Goal: Information Seeking & Learning: Learn about a topic

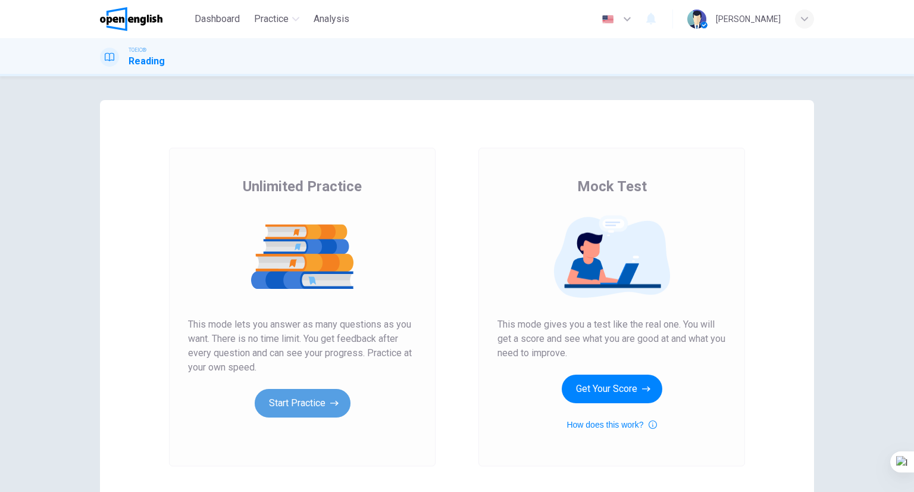
click at [306, 411] on button "Start Practice" at bounding box center [303, 403] width 96 height 29
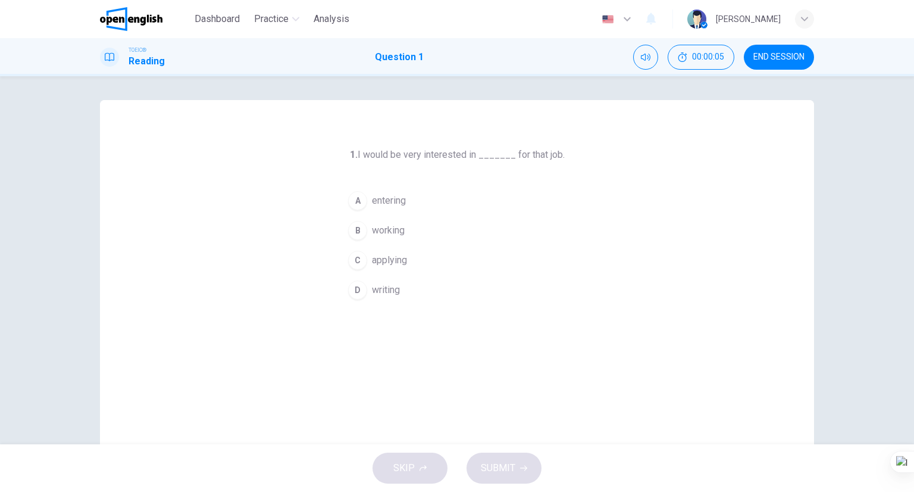
click at [412, 259] on button "C applying" at bounding box center [457, 260] width 229 height 30
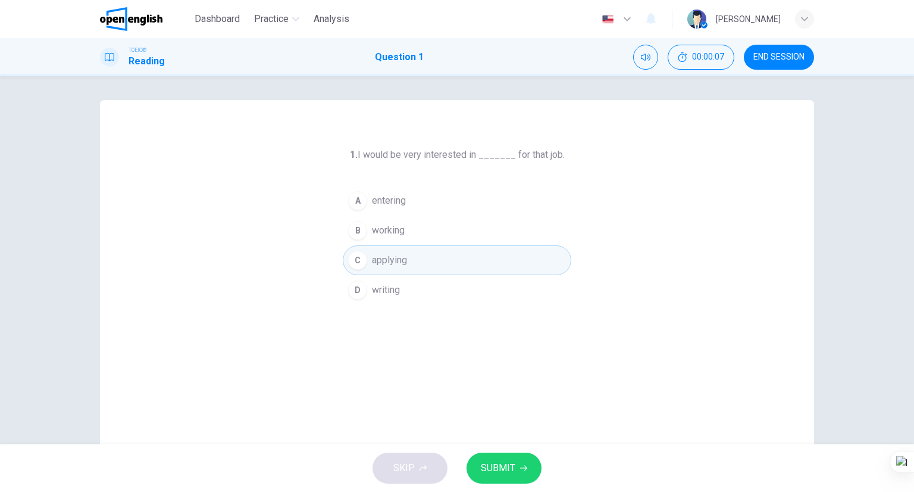
click at [514, 464] on span "SUBMIT" at bounding box center [498, 467] width 35 height 17
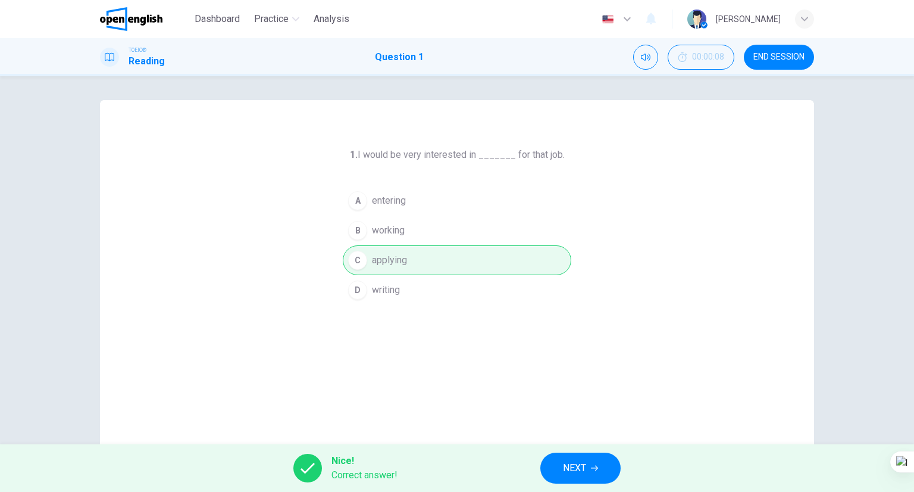
click at [557, 464] on button "NEXT" at bounding box center [580, 467] width 80 height 31
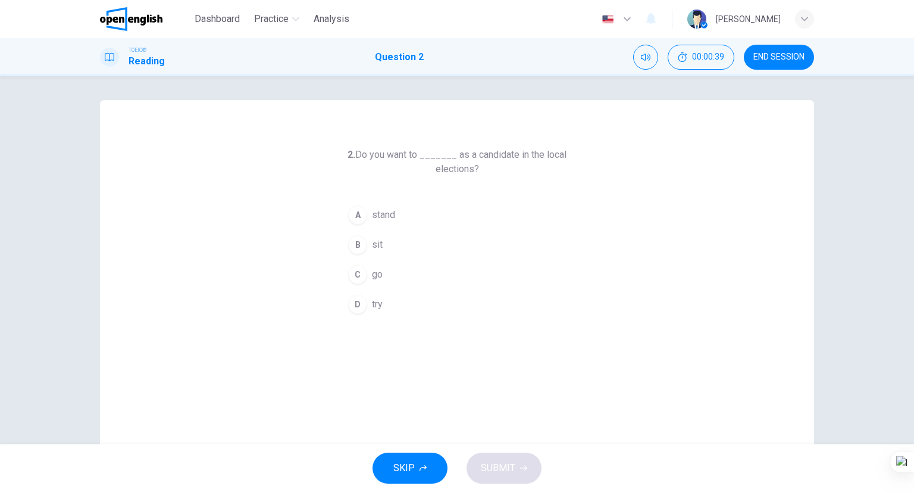
click at [384, 215] on span "stand" at bounding box center [383, 215] width 23 height 14
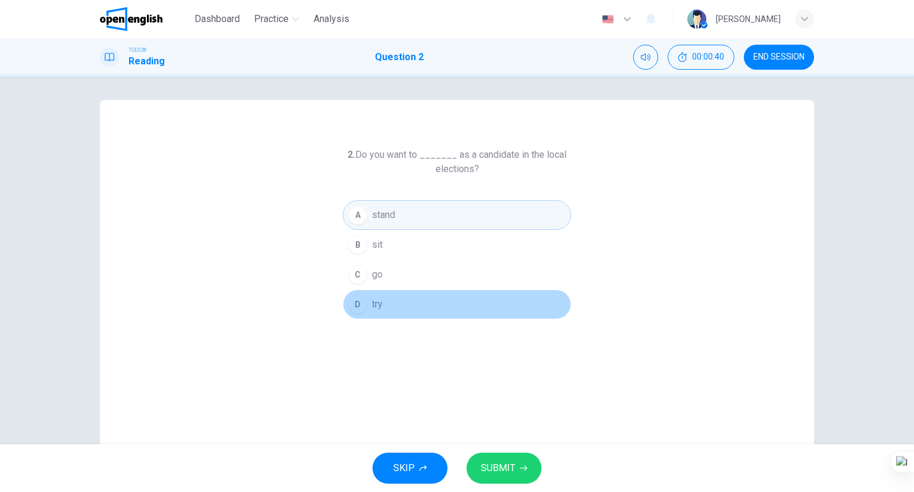
click at [384, 303] on button "D try" at bounding box center [457, 304] width 229 height 30
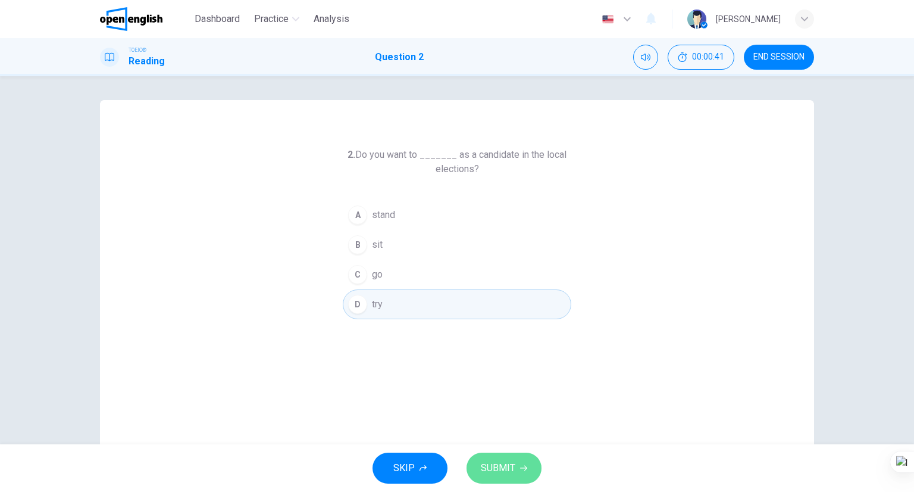
click at [504, 458] on button "SUBMIT" at bounding box center [504, 467] width 75 height 31
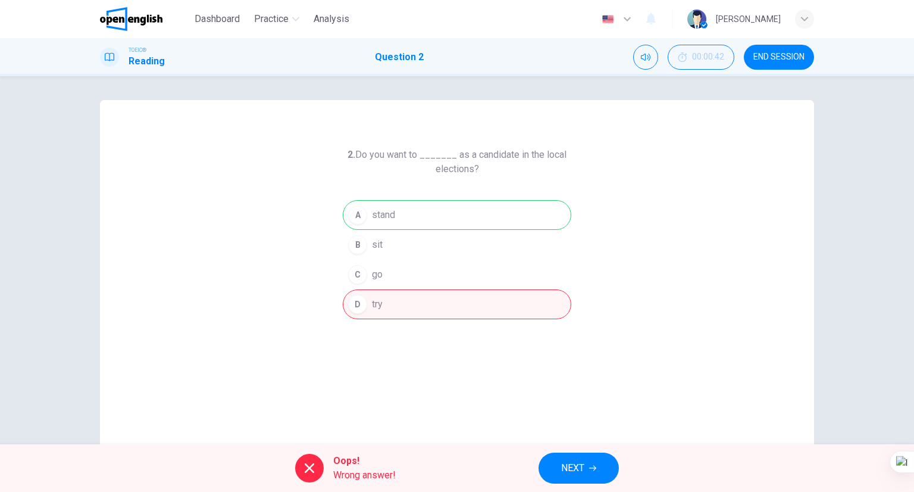
click at [564, 462] on span "NEXT" at bounding box center [572, 467] width 23 height 17
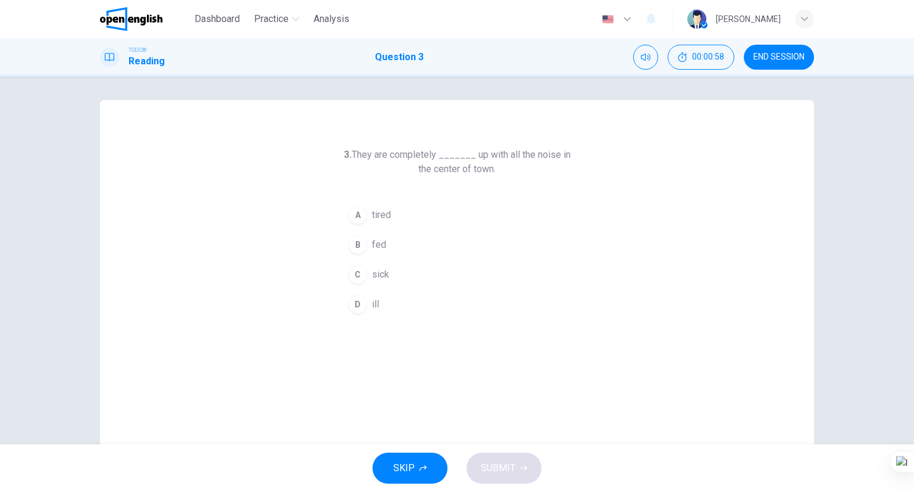
click at [398, 246] on button "B fed" at bounding box center [457, 245] width 229 height 30
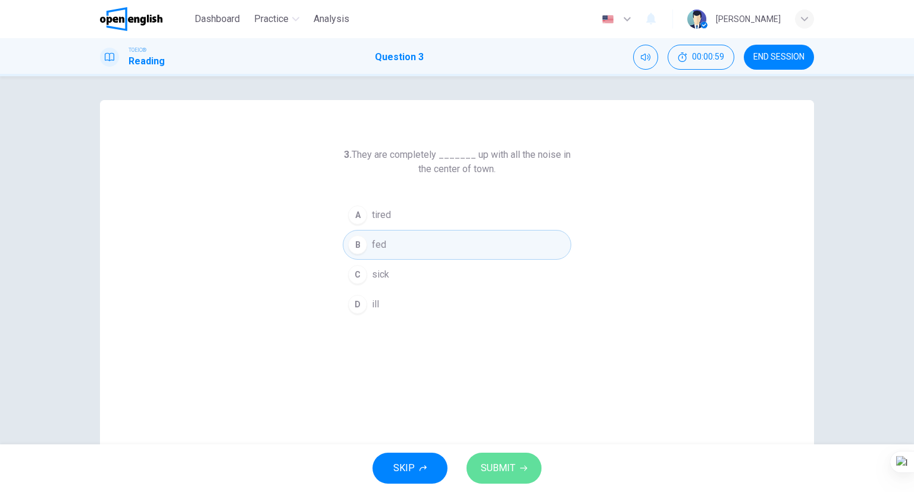
click at [534, 470] on button "SUBMIT" at bounding box center [504, 467] width 75 height 31
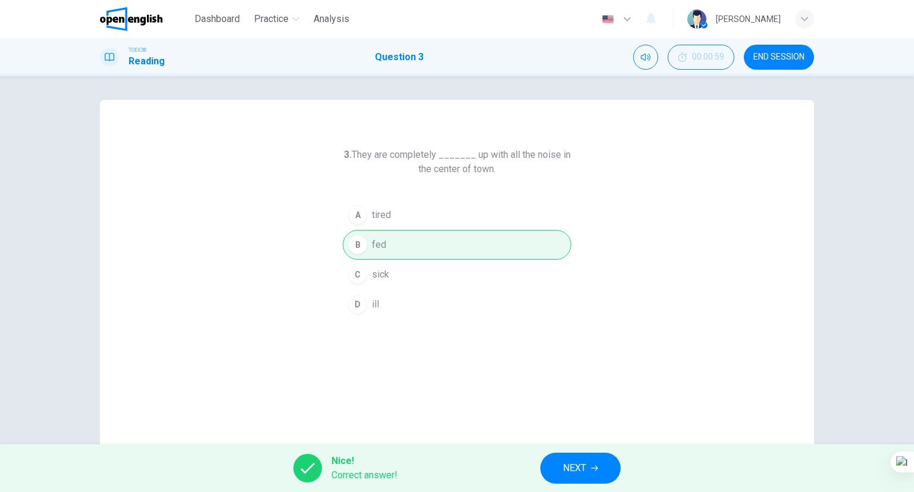
click at [593, 456] on button "NEXT" at bounding box center [580, 467] width 80 height 31
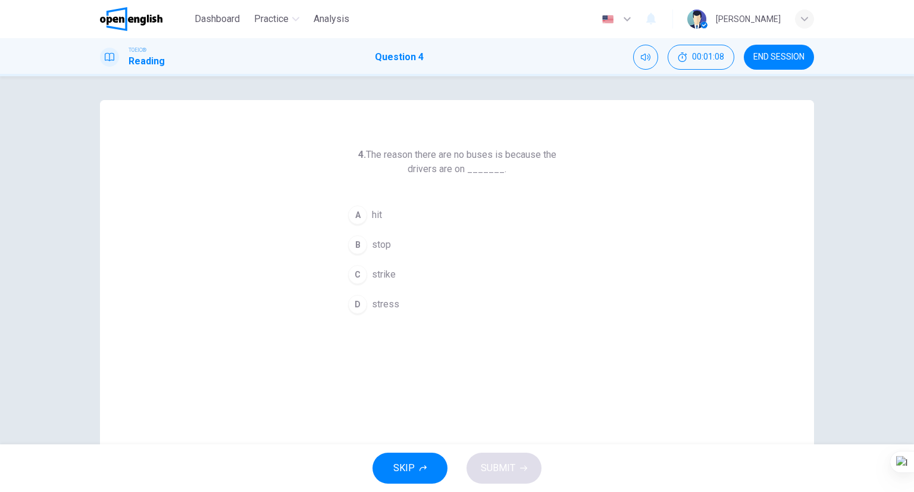
click at [389, 243] on button "B stop" at bounding box center [457, 245] width 229 height 30
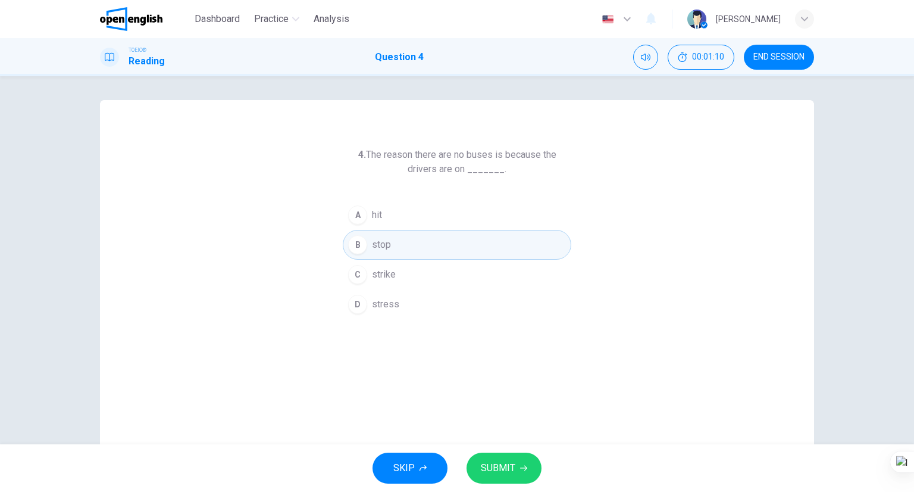
click at [502, 456] on button "SUBMIT" at bounding box center [504, 467] width 75 height 31
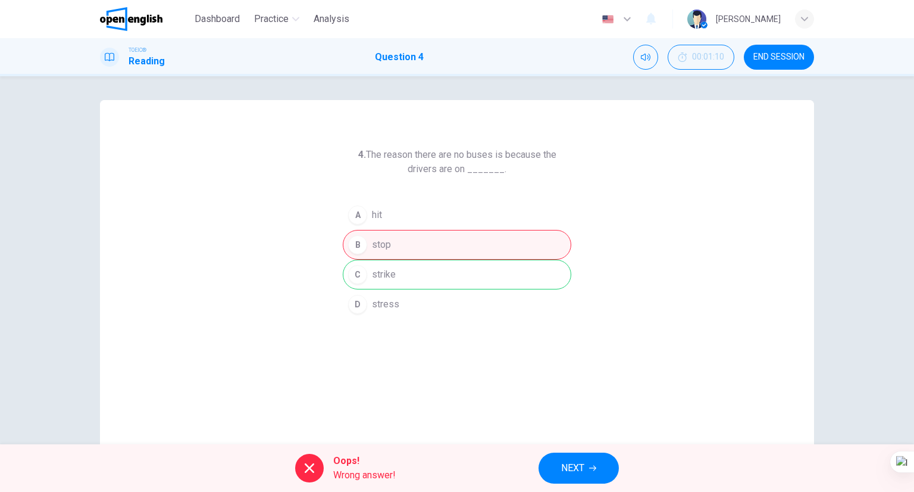
drag, startPoint x: 596, startPoint y: 471, endPoint x: 587, endPoint y: 482, distance: 14.4
click at [583, 483] on button "NEXT" at bounding box center [579, 467] width 80 height 31
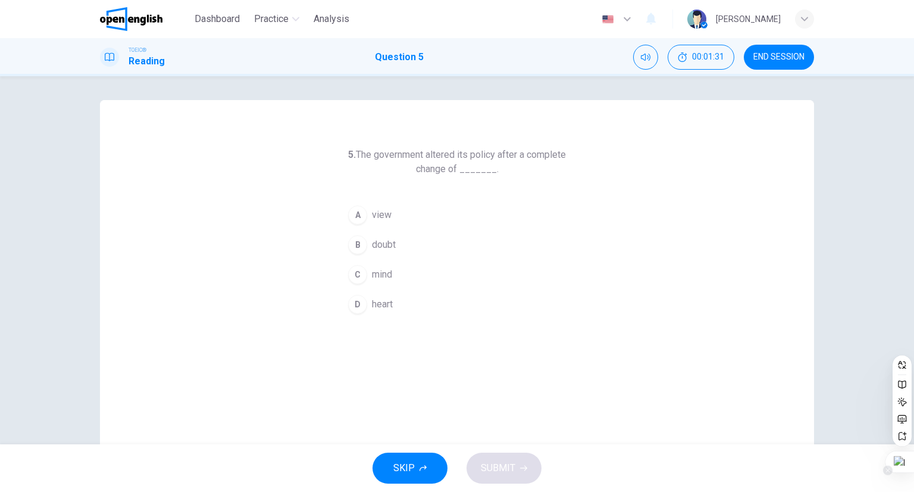
click at [902, 454] on div at bounding box center [900, 461] width 29 height 21
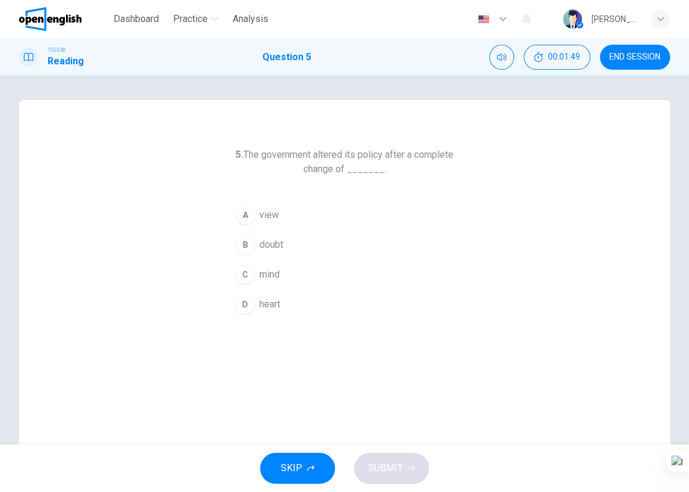
click at [280, 274] on button "C mind" at bounding box center [344, 274] width 229 height 30
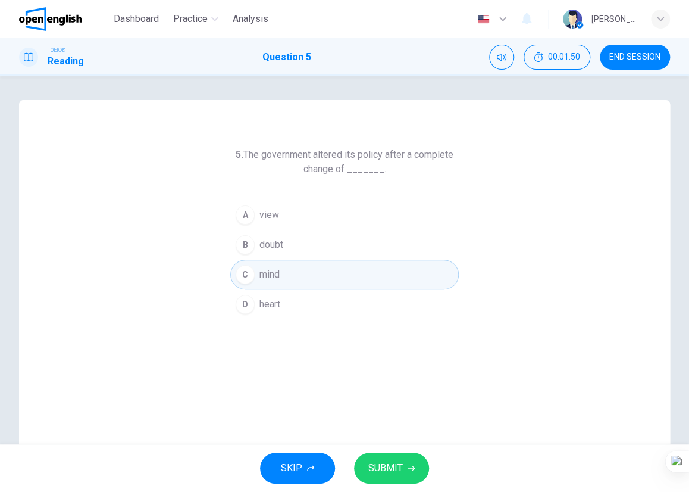
click at [383, 470] on span "SUBMIT" at bounding box center [385, 467] width 35 height 17
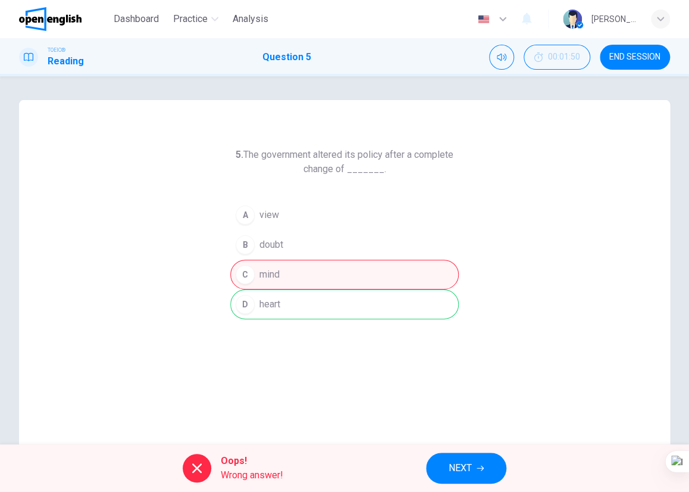
click at [462, 455] on button "NEXT" at bounding box center [466, 467] width 80 height 31
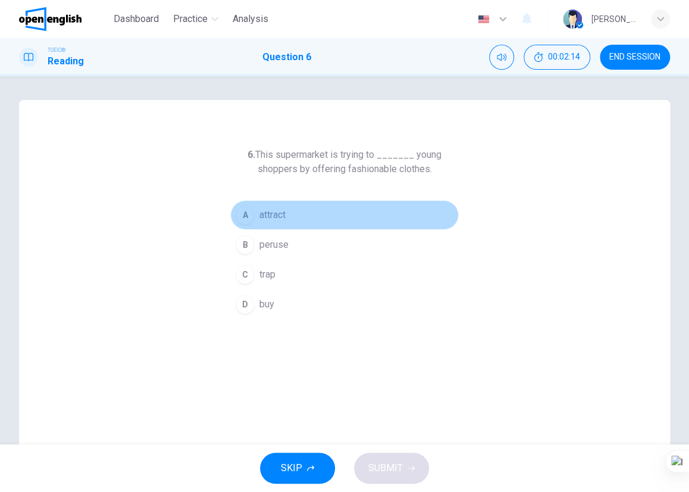
click at [264, 215] on span "attract" at bounding box center [272, 215] width 26 height 14
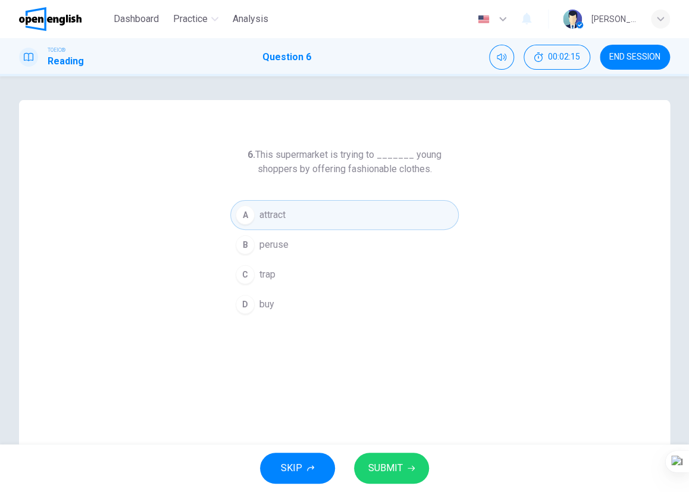
click at [412, 460] on button "SUBMIT" at bounding box center [391, 467] width 75 height 31
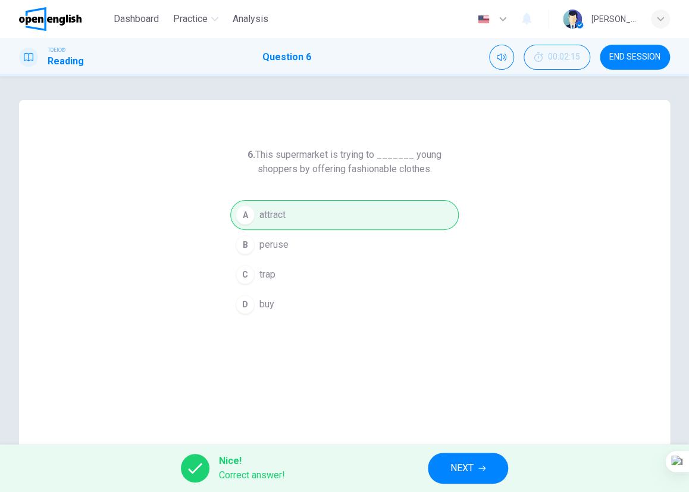
click at [461, 474] on span "NEXT" at bounding box center [462, 467] width 23 height 17
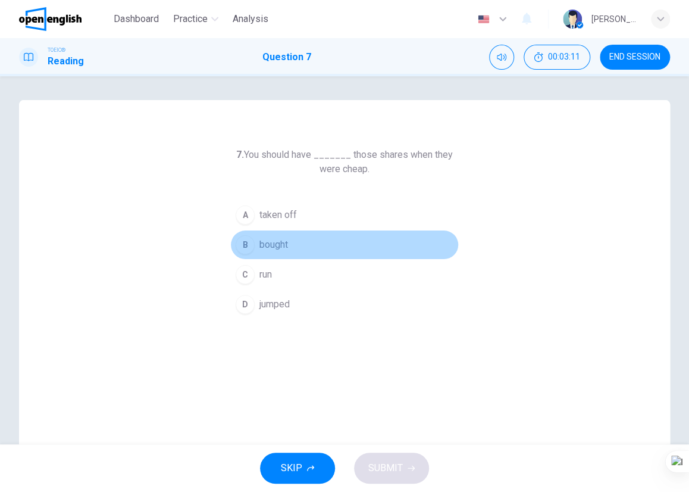
click at [286, 252] on button "B bought" at bounding box center [344, 245] width 229 height 30
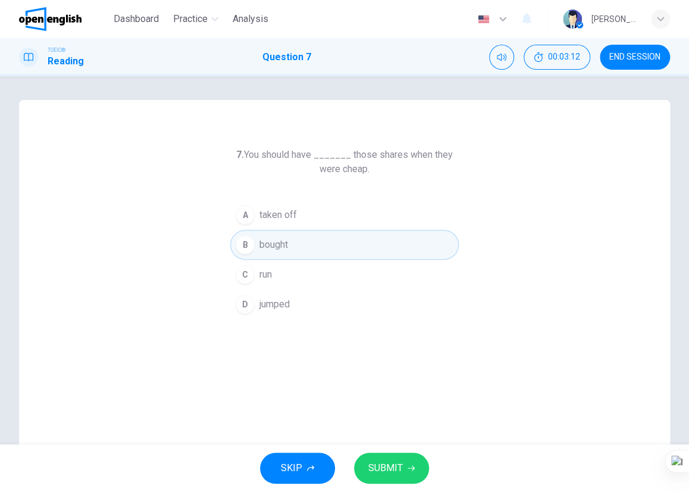
click at [395, 465] on span "SUBMIT" at bounding box center [385, 467] width 35 height 17
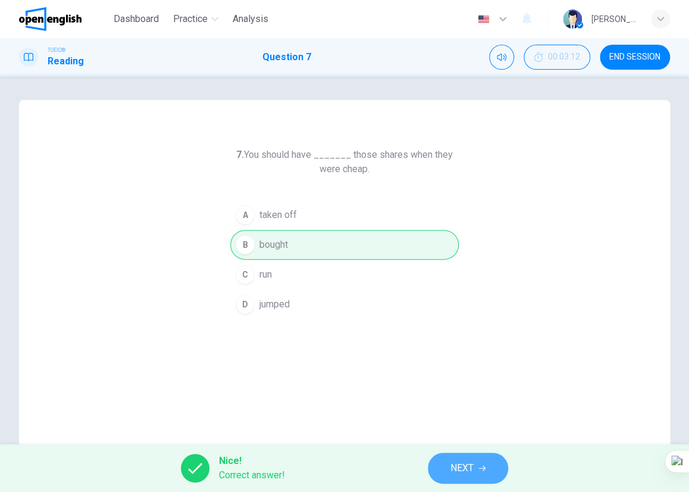
click at [467, 471] on span "NEXT" at bounding box center [462, 467] width 23 height 17
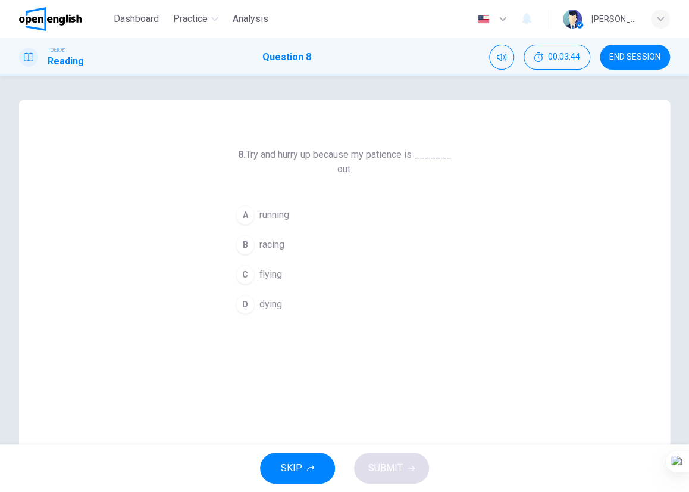
click at [230, 305] on button "D dying" at bounding box center [344, 304] width 229 height 30
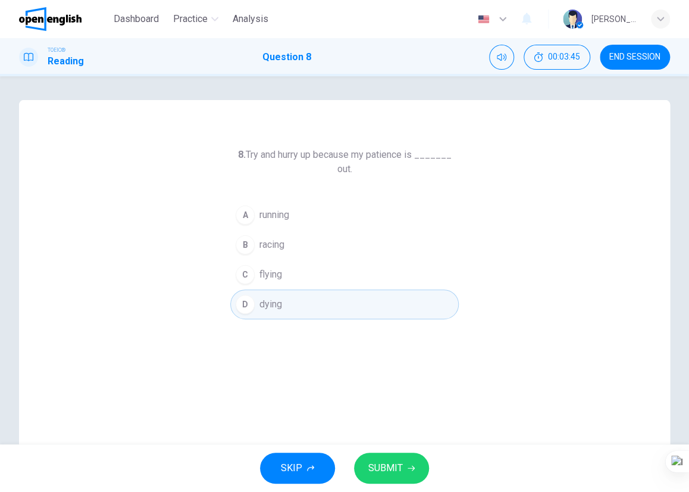
click at [401, 470] on span "SUBMIT" at bounding box center [385, 467] width 35 height 17
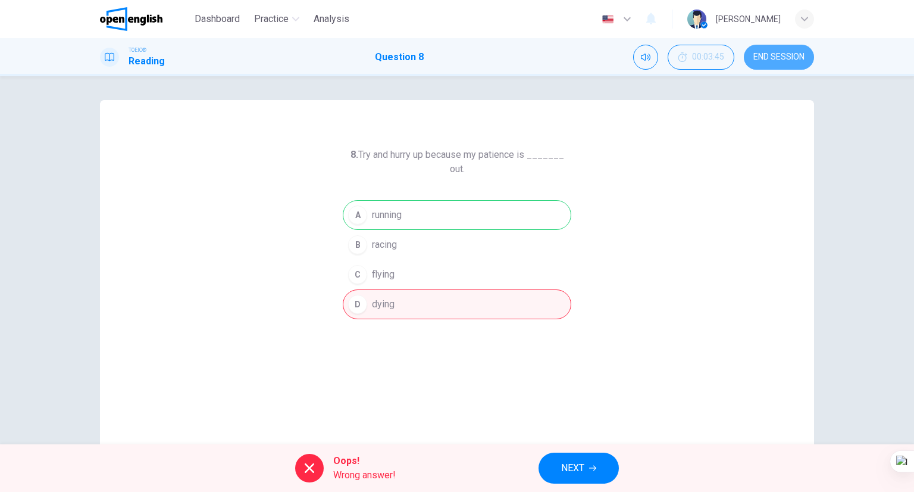
drag, startPoint x: 769, startPoint y: 62, endPoint x: 496, endPoint y: 74, distance: 272.8
click at [768, 62] on button "END SESSION" at bounding box center [779, 57] width 70 height 25
